Goal: Task Accomplishment & Management: Use online tool/utility

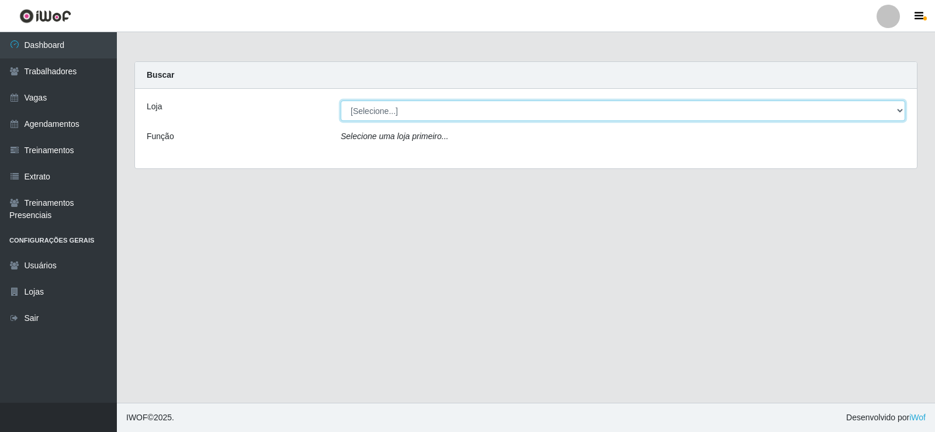
drag, startPoint x: 388, startPoint y: 113, endPoint x: 389, endPoint y: 119, distance: 6.1
click at [388, 113] on select "[Selecione...] Iskisita Atakado - Centro de Distribuição" at bounding box center [623, 111] width 565 height 20
select select "425"
click at [341, 101] on select "[Selecione...] Iskisita Atakado - Centro de Distribuição" at bounding box center [623, 111] width 565 height 20
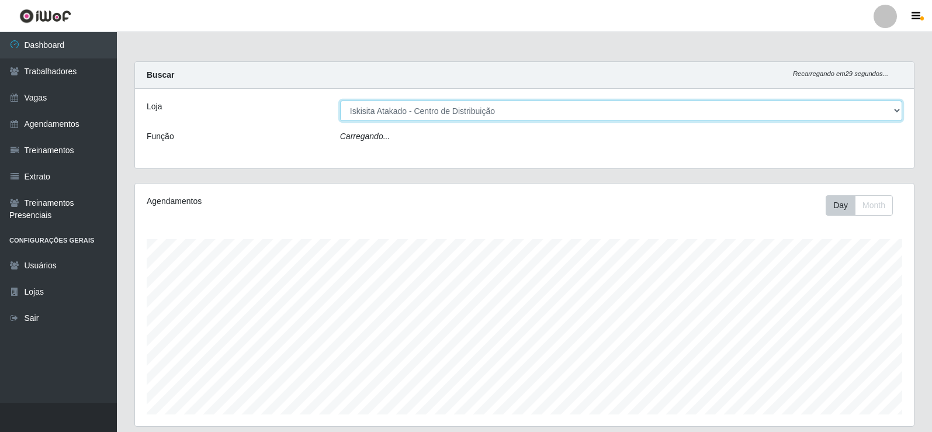
scroll to position [243, 779]
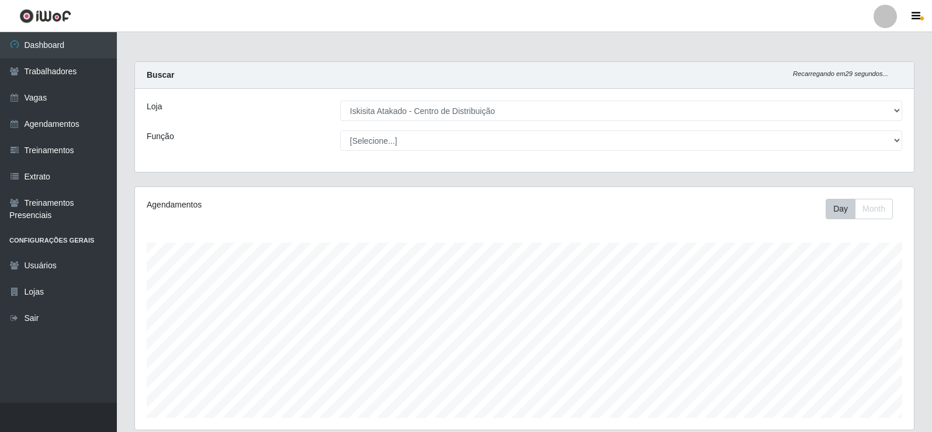
click at [338, 54] on main "Carregando... Buscar Recarregando em 29 segundos... Loja [Selecione...] Iskisit…" at bounding box center [524, 337] width 815 height 611
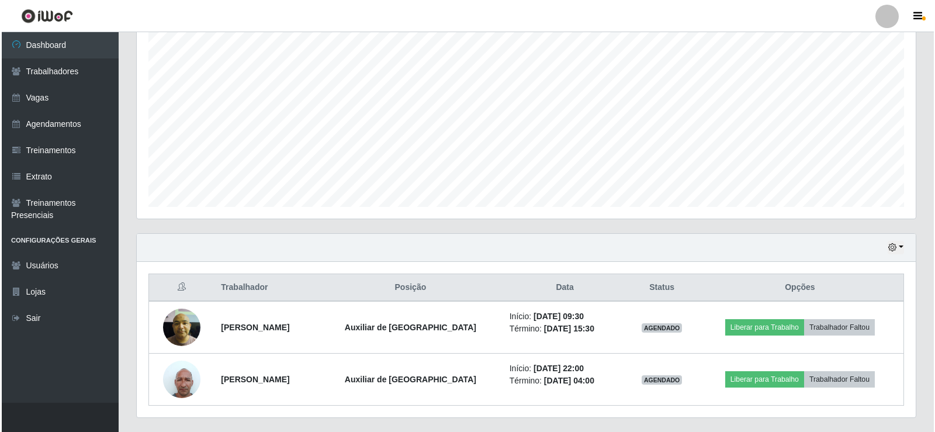
scroll to position [240, 0]
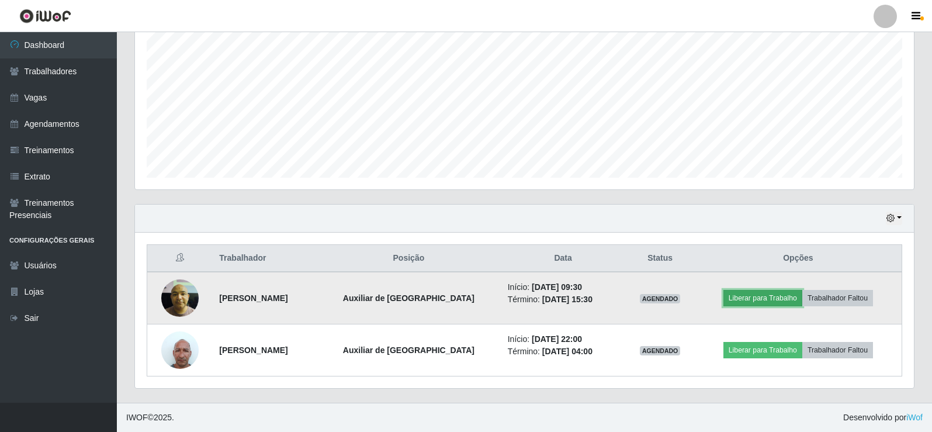
click at [759, 298] on button "Liberar para Trabalho" at bounding box center [763, 298] width 79 height 16
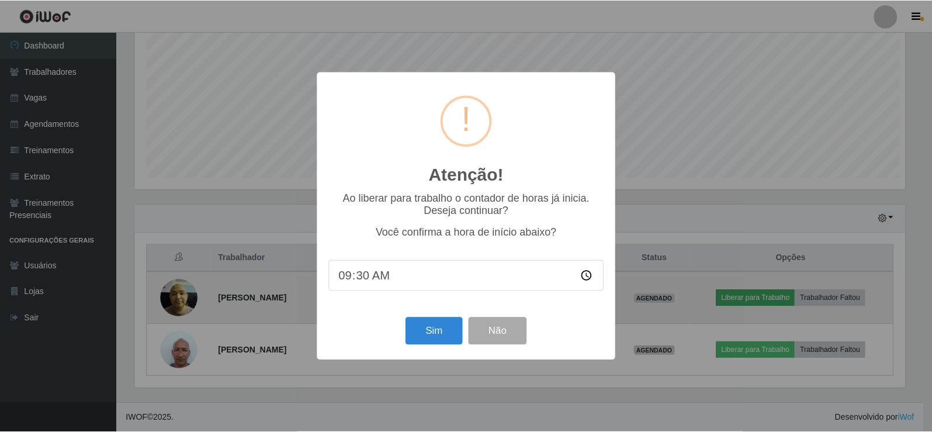
scroll to position [243, 773]
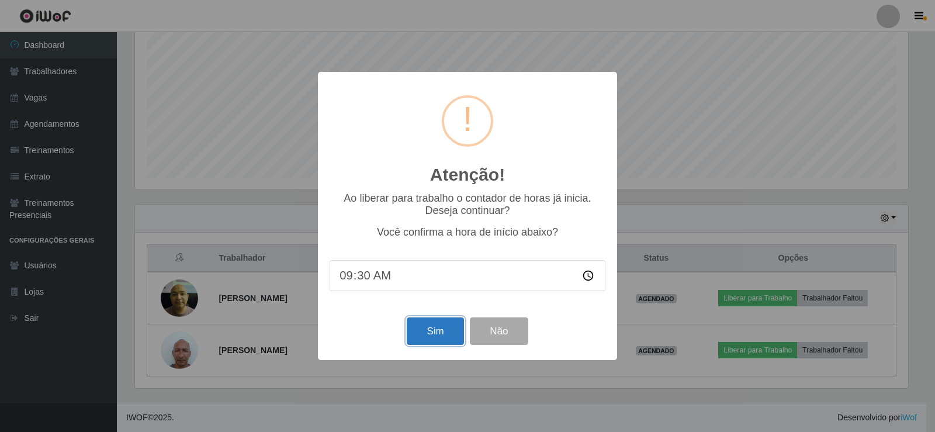
click at [430, 336] on button "Sim" at bounding box center [435, 330] width 57 height 27
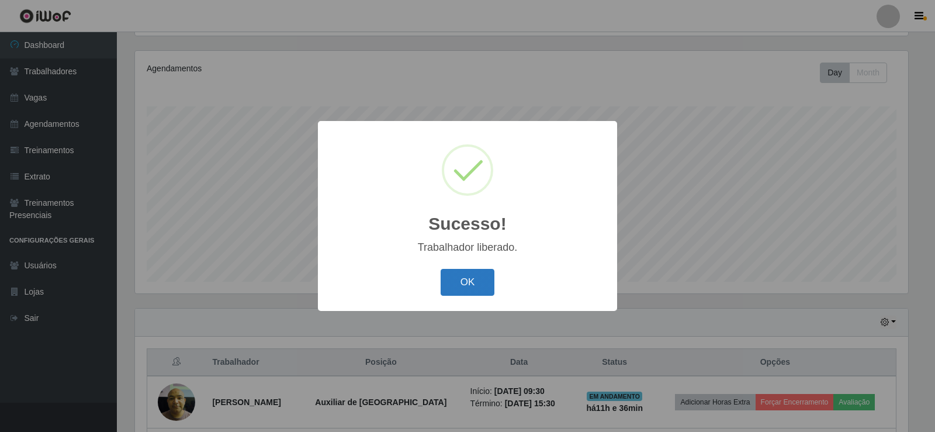
click at [462, 280] on button "OK" at bounding box center [468, 282] width 54 height 27
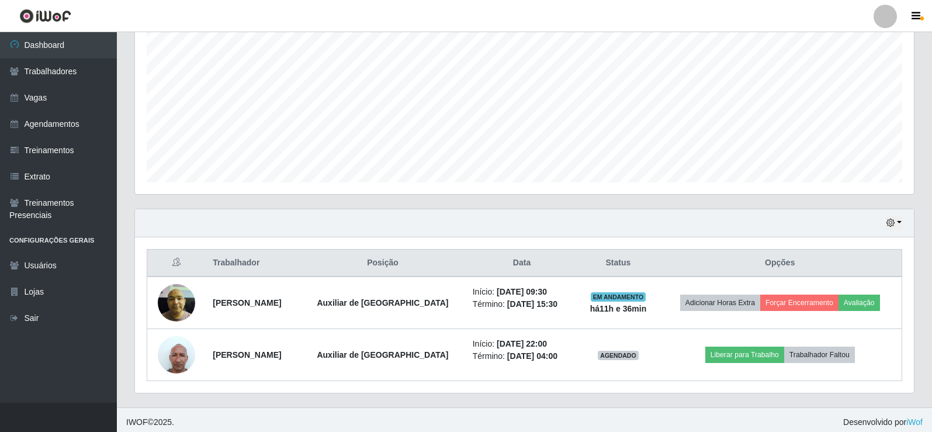
scroll to position [240, 0]
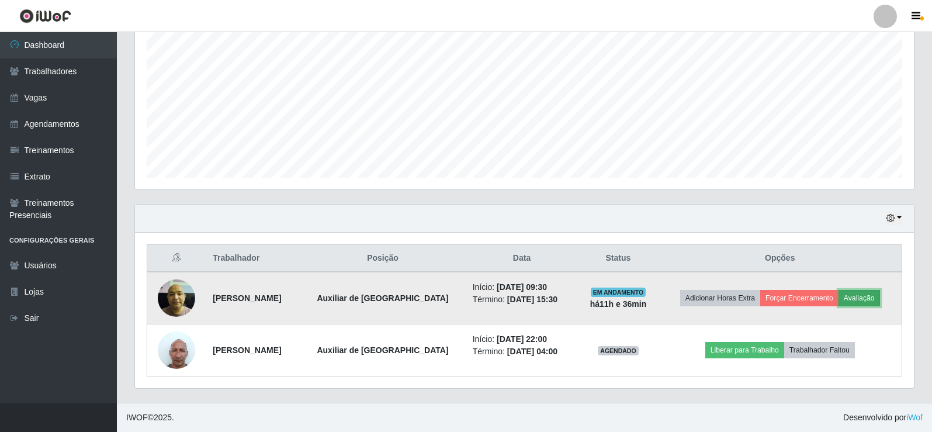
click at [869, 297] on button "Avaliação" at bounding box center [860, 298] width 42 height 16
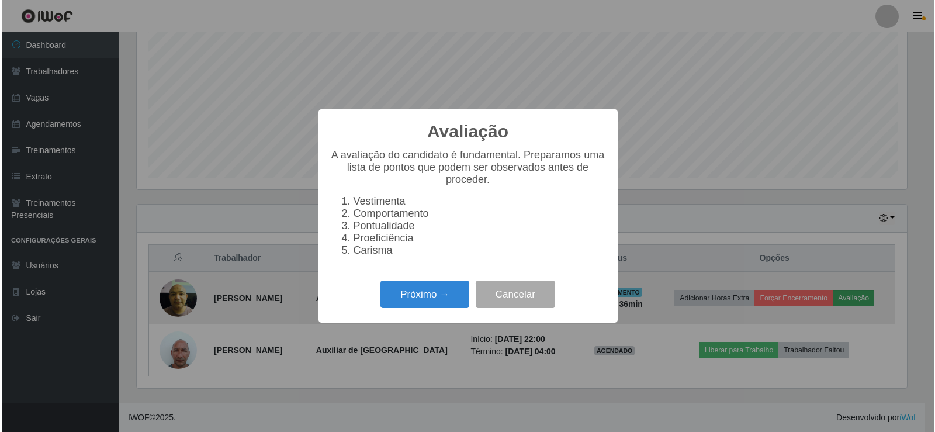
scroll to position [243, 773]
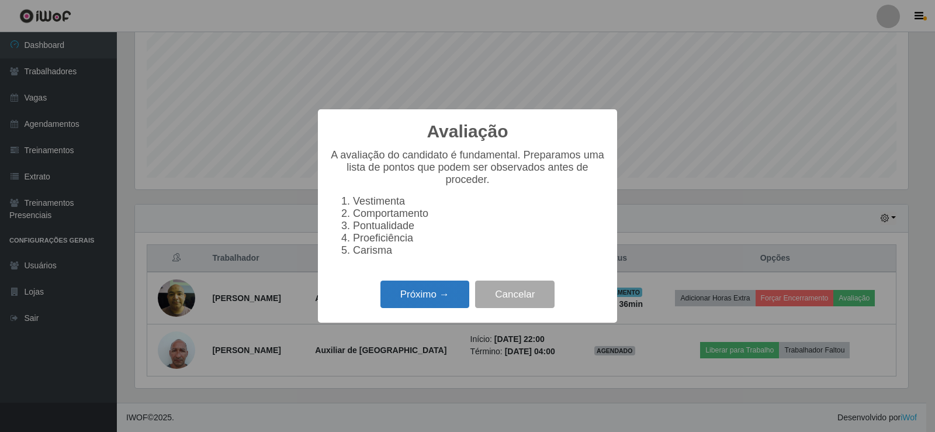
click at [427, 296] on button "Próximo →" at bounding box center [425, 294] width 89 height 27
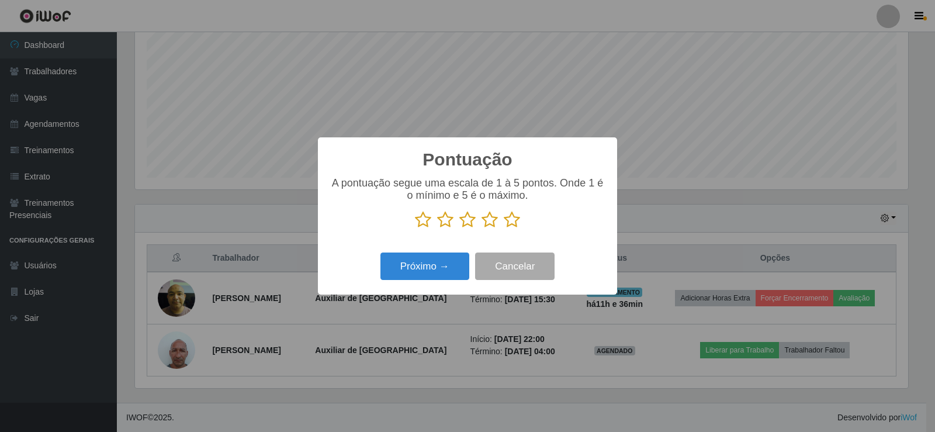
scroll to position [584273, 583743]
click at [512, 219] on icon at bounding box center [512, 220] width 16 height 18
click at [504, 229] on input "radio" at bounding box center [504, 229] width 0 height 0
click at [435, 263] on button "Próximo →" at bounding box center [425, 266] width 89 height 27
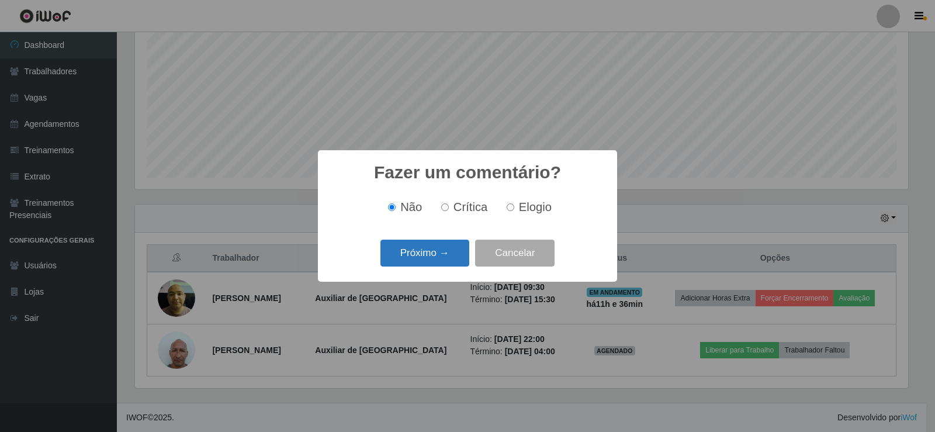
click at [431, 245] on button "Próximo →" at bounding box center [425, 253] width 89 height 27
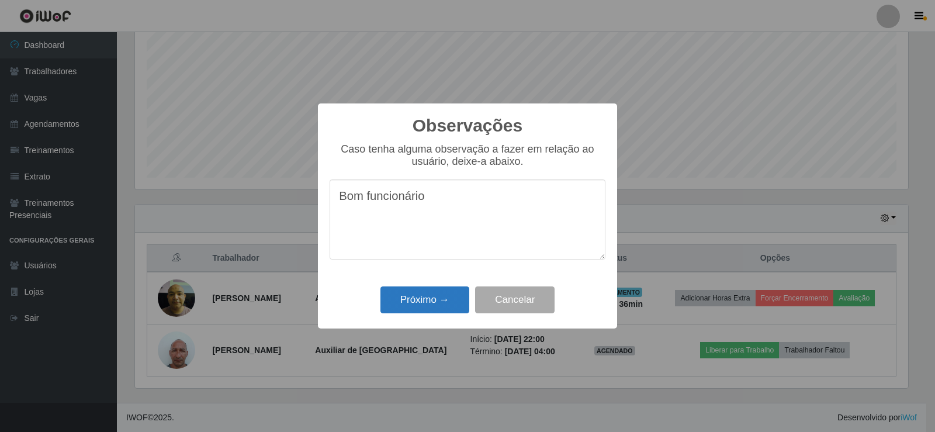
type textarea "Bom funcionário"
click at [411, 303] on button "Próximo →" at bounding box center [425, 299] width 89 height 27
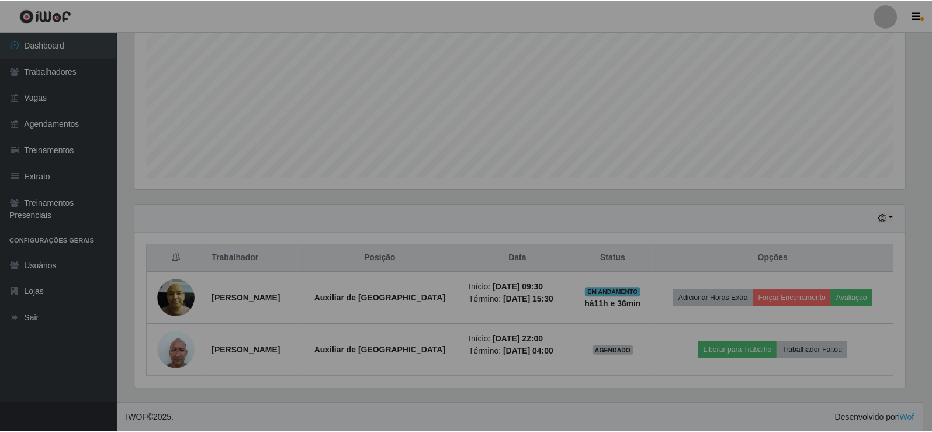
scroll to position [243, 779]
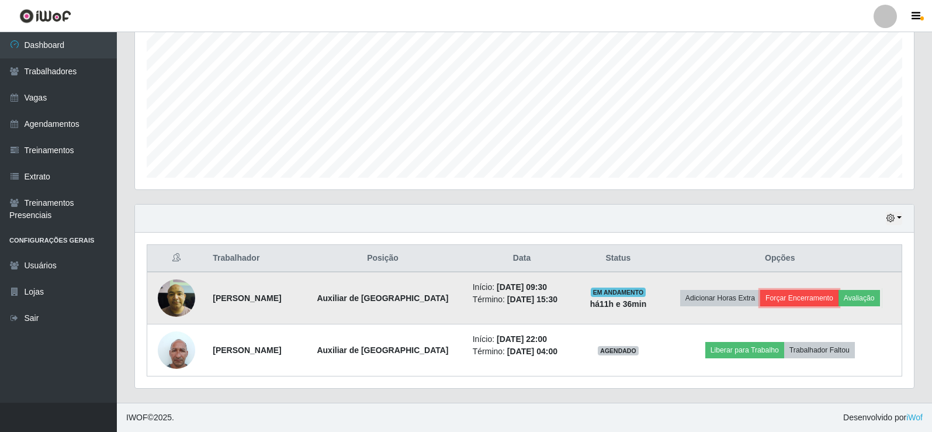
click at [801, 299] on button "Forçar Encerramento" at bounding box center [799, 298] width 78 height 16
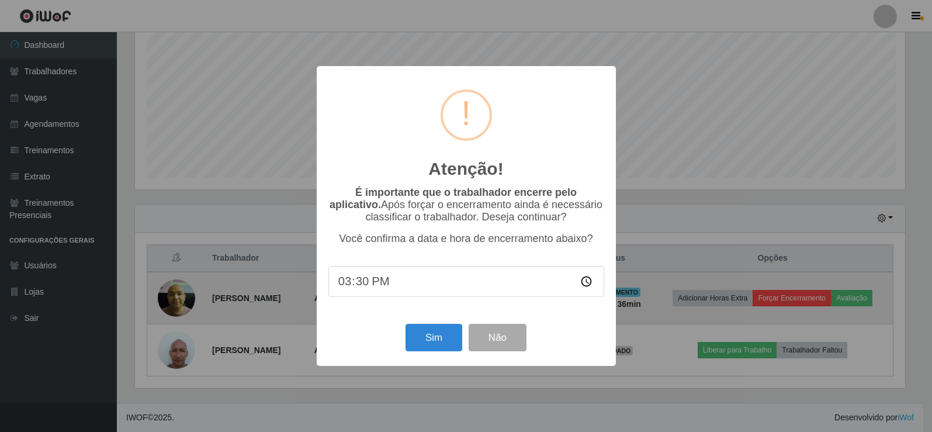
scroll to position [243, 773]
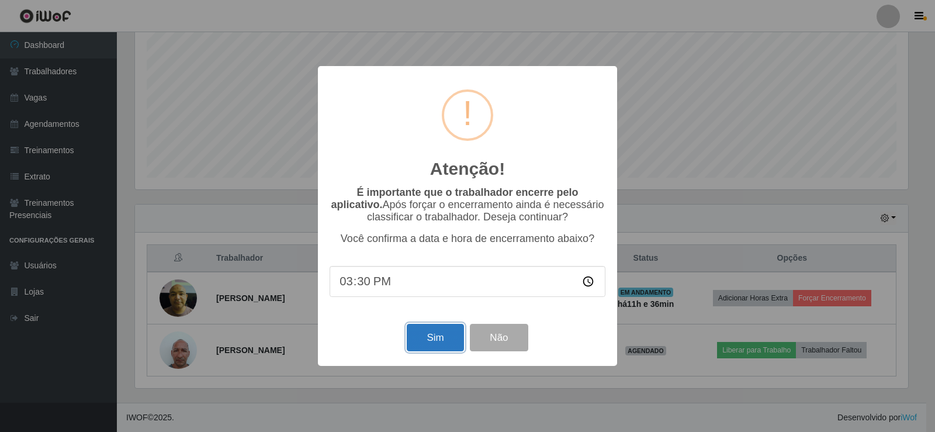
click at [440, 338] on button "Sim" at bounding box center [435, 337] width 57 height 27
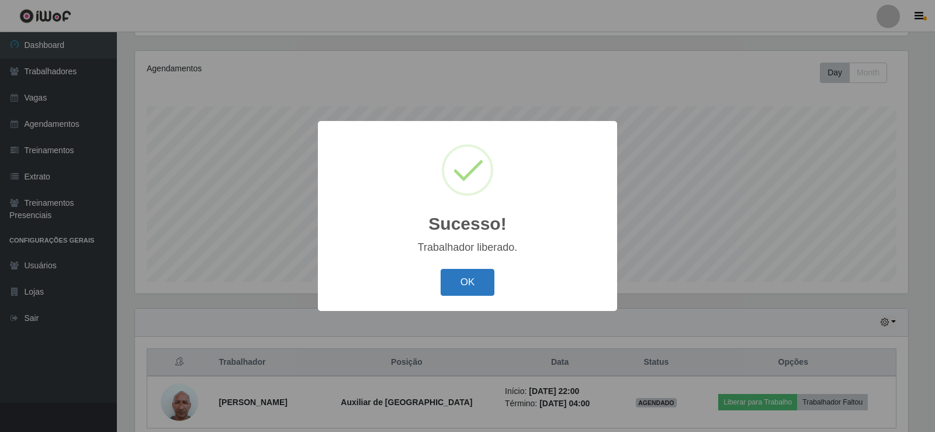
click at [473, 284] on button "OK" at bounding box center [468, 282] width 54 height 27
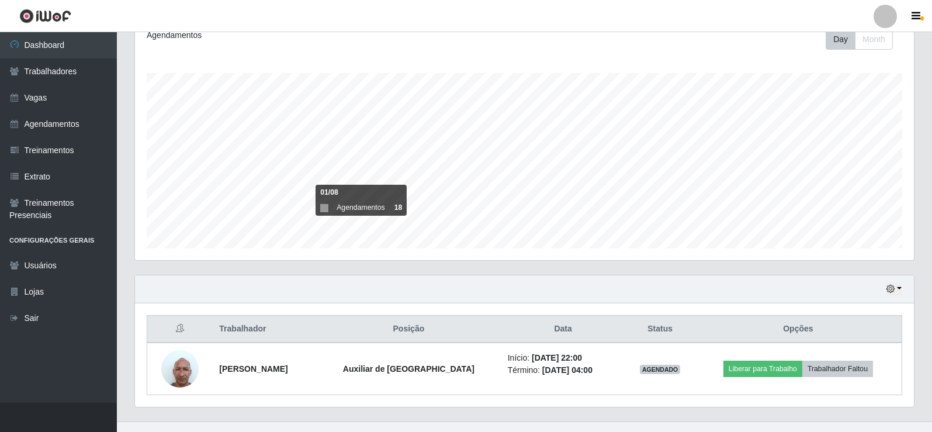
scroll to position [188, 0]
